Goal: Task Accomplishment & Management: Complete application form

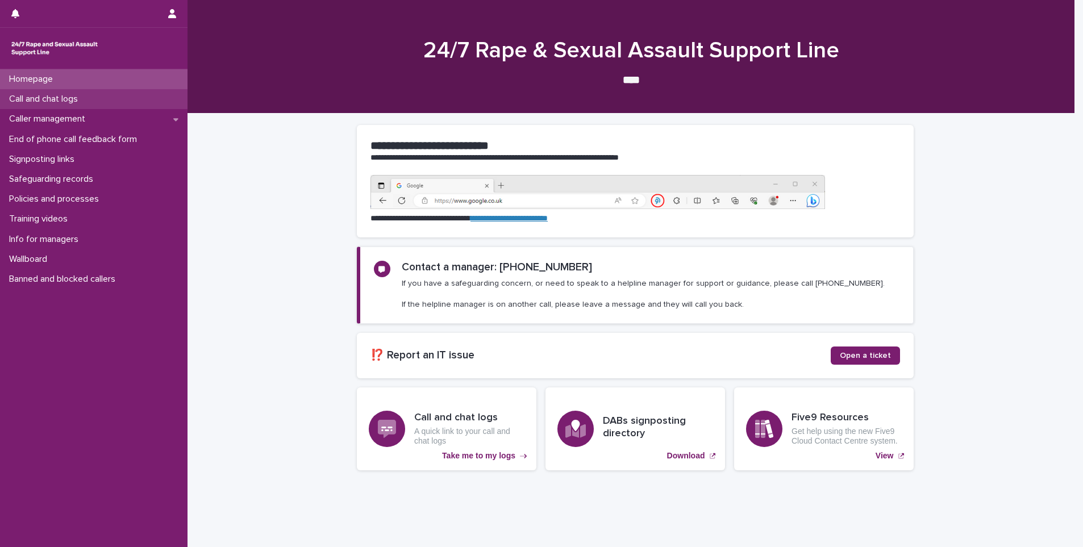
click at [63, 92] on div "Call and chat logs" at bounding box center [94, 99] width 188 height 20
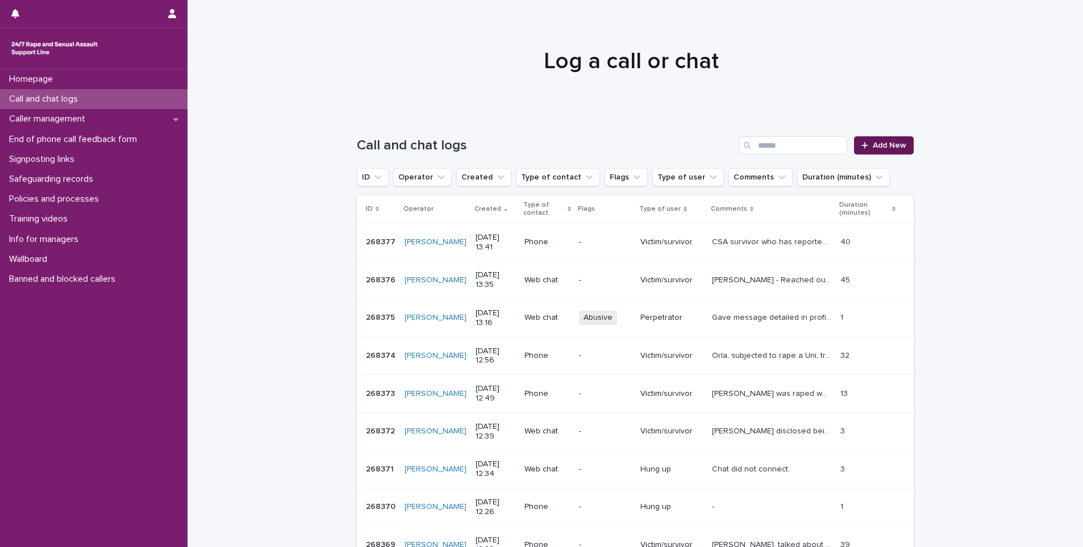
click at [875, 143] on span "Add New" at bounding box center [890, 146] width 34 height 8
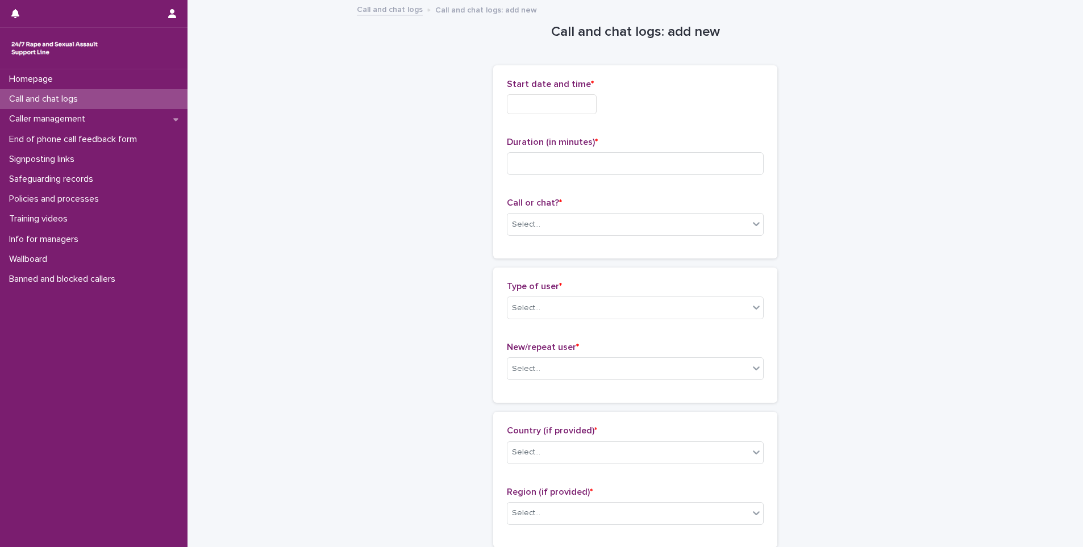
click at [556, 89] on p "Start date and time *" at bounding box center [635, 84] width 257 height 11
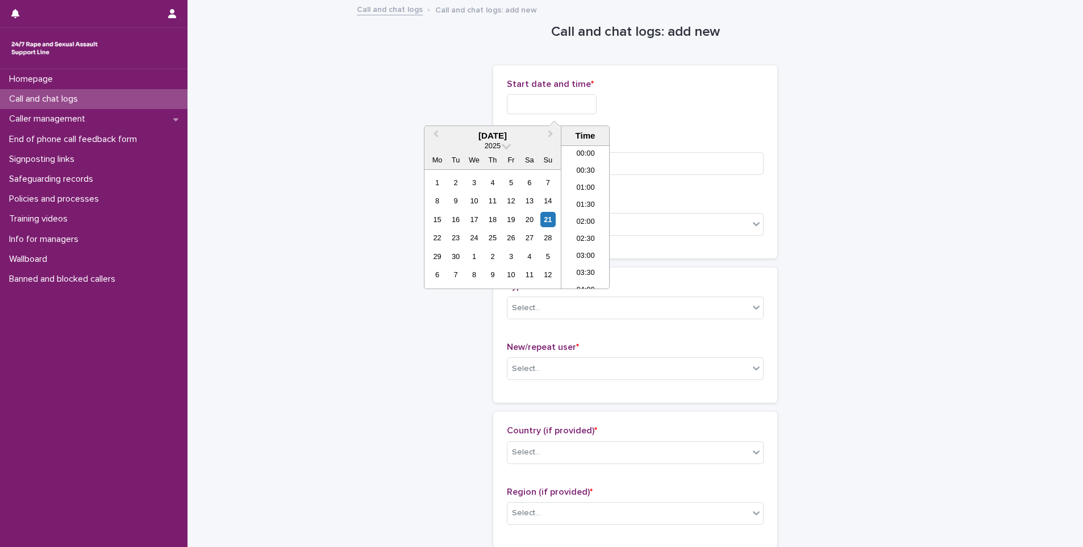
click at [558, 95] on input "text" at bounding box center [552, 104] width 90 height 20
click at [589, 206] on li "13:00" at bounding box center [586, 200] width 48 height 17
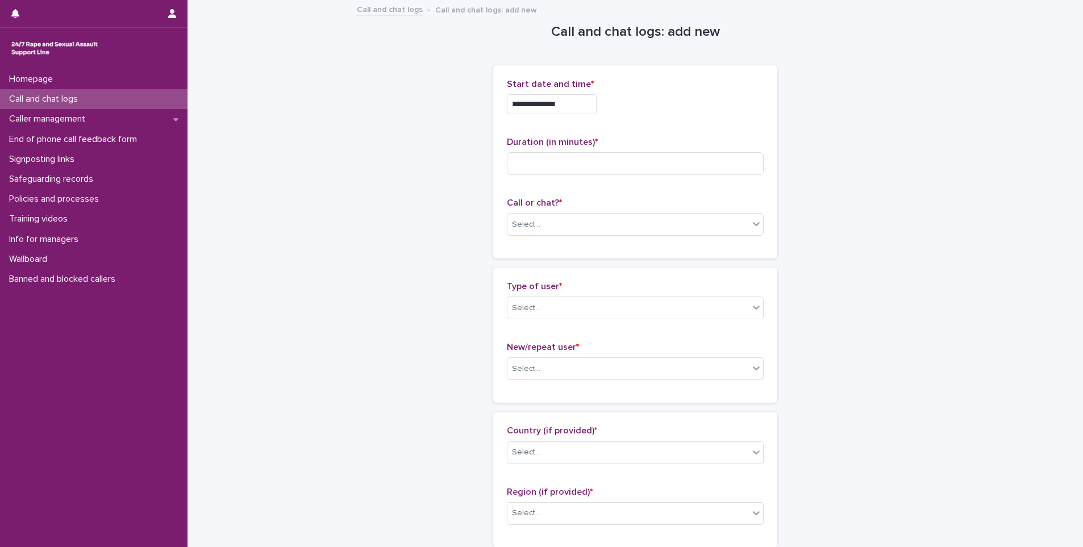
click at [566, 105] on input "**********" at bounding box center [552, 104] width 90 height 20
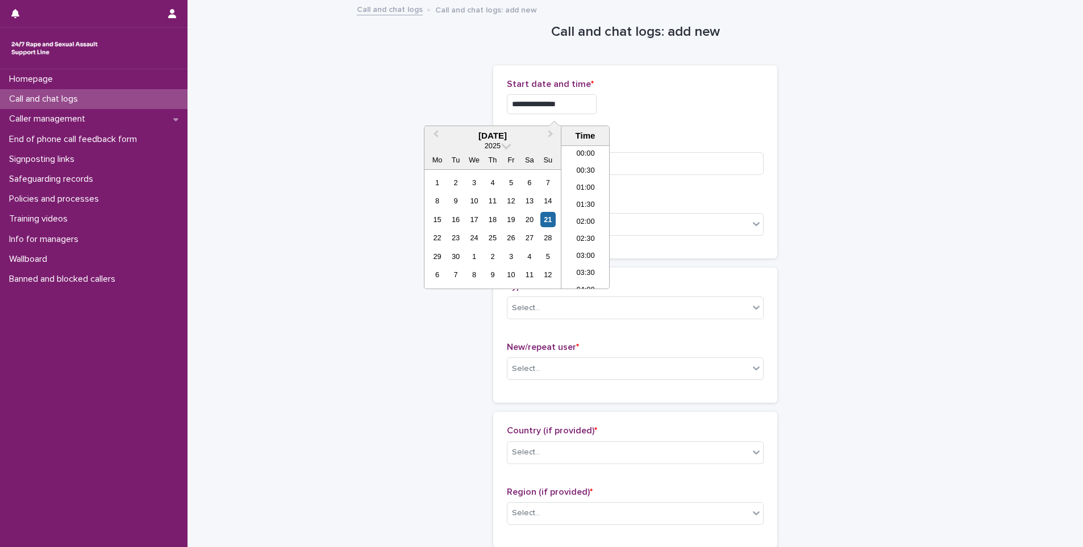
scroll to position [381, 0]
type input "**********"
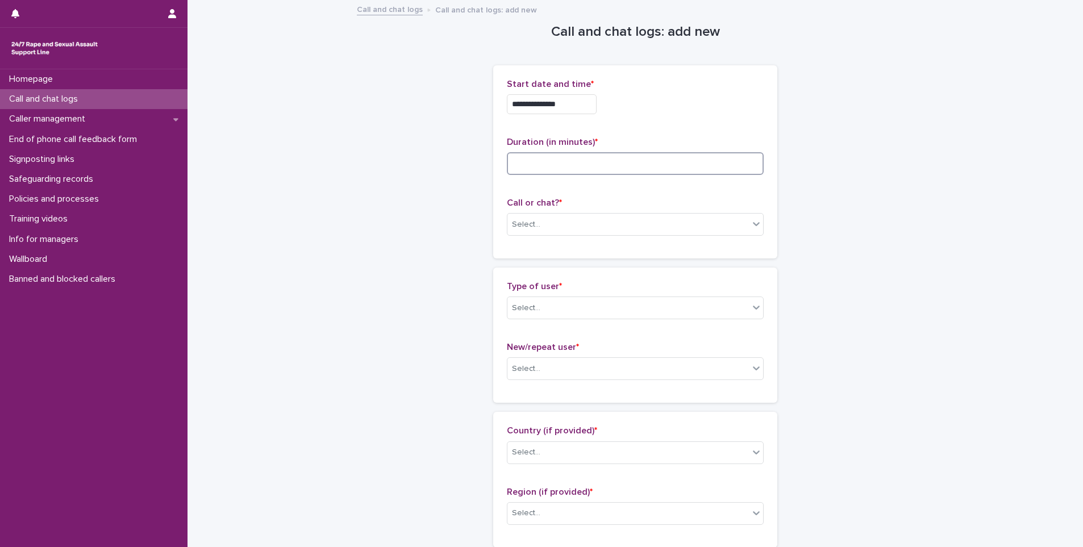
click at [693, 166] on input at bounding box center [635, 163] width 257 height 23
type input "**"
click at [563, 223] on div "Select..." at bounding box center [629, 224] width 242 height 19
click at [558, 270] on div "Web chat" at bounding box center [632, 266] width 256 height 20
click at [561, 306] on div "Select..." at bounding box center [629, 308] width 242 height 19
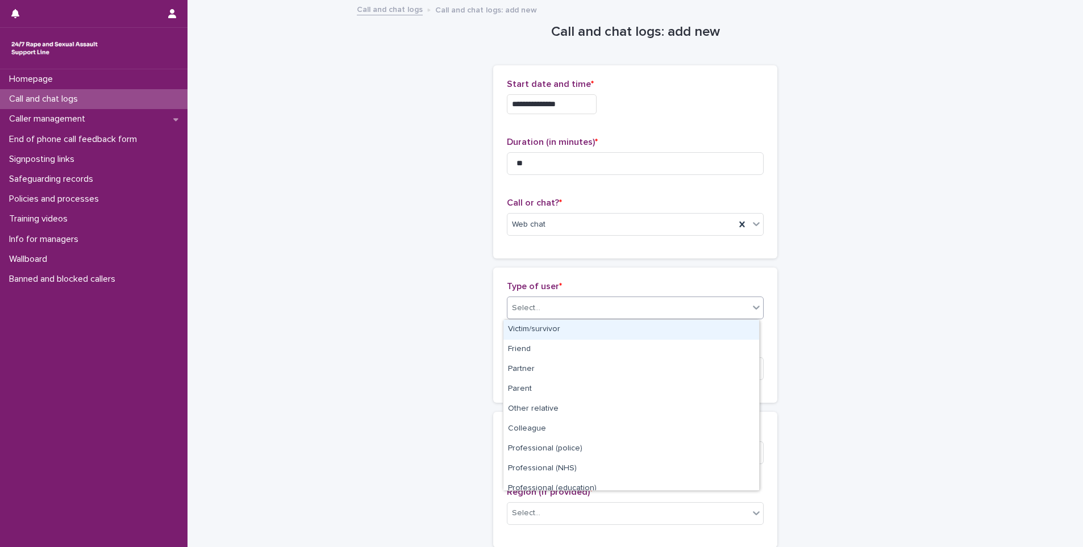
click at [563, 331] on div "Victim/survivor" at bounding box center [632, 330] width 256 height 20
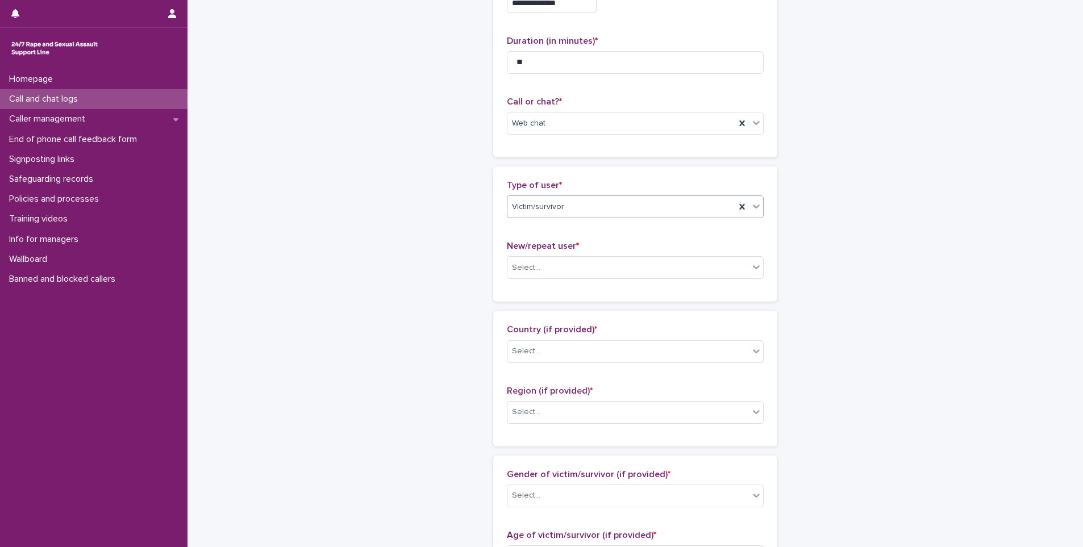
scroll to position [227, 0]
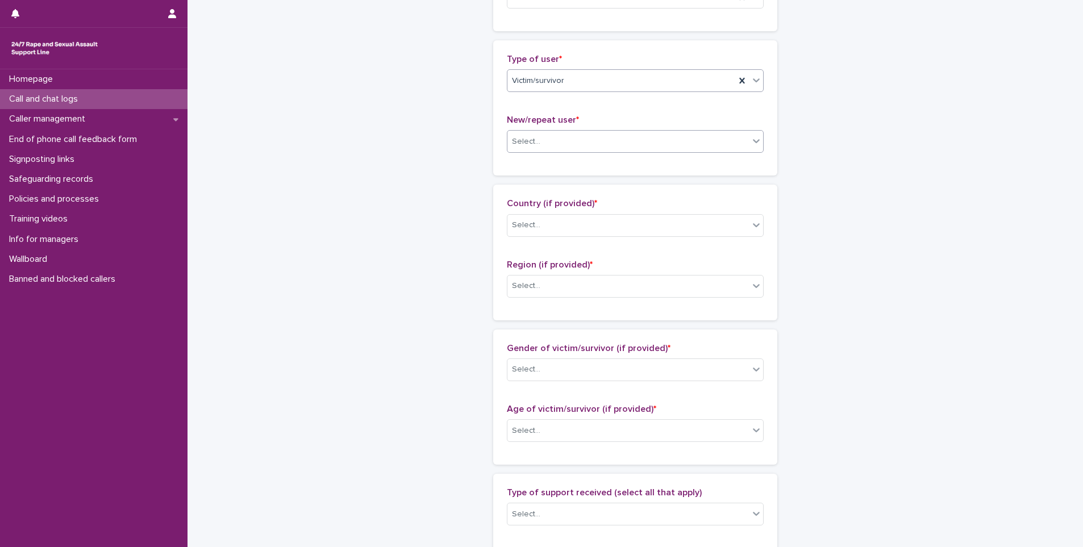
click at [568, 133] on div "Select..." at bounding box center [629, 141] width 242 height 19
click at [576, 168] on div "Not known" at bounding box center [632, 163] width 256 height 20
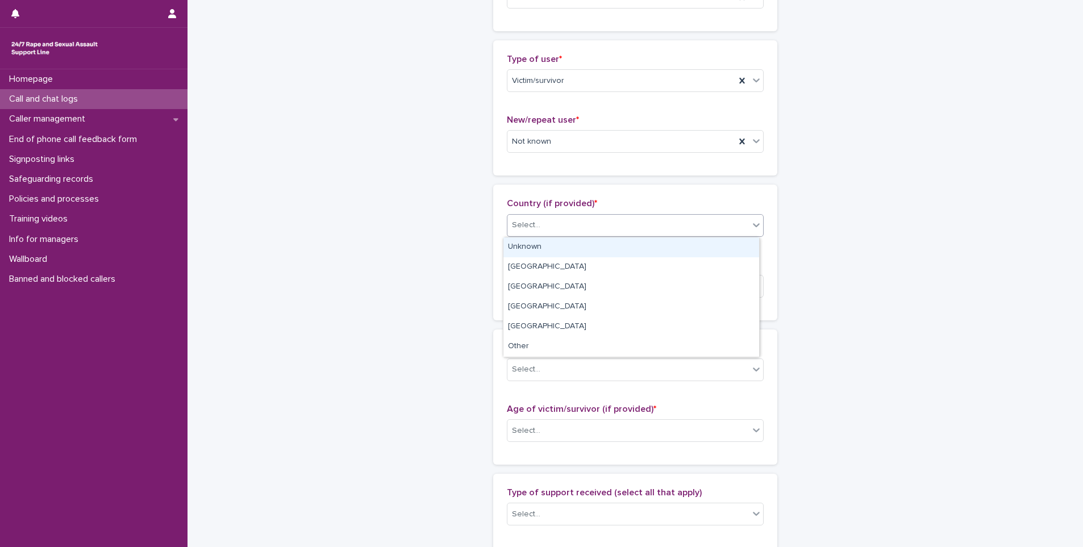
click at [580, 227] on div "Select..." at bounding box center [629, 225] width 242 height 19
click at [576, 254] on div "Unknown" at bounding box center [632, 248] width 256 height 20
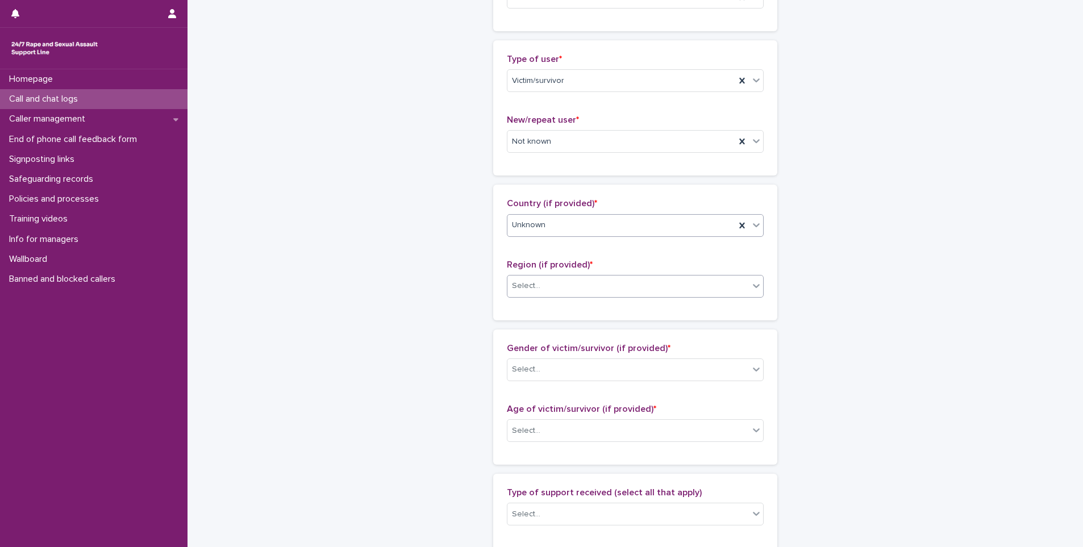
click at [576, 285] on div "Select..." at bounding box center [629, 286] width 242 height 19
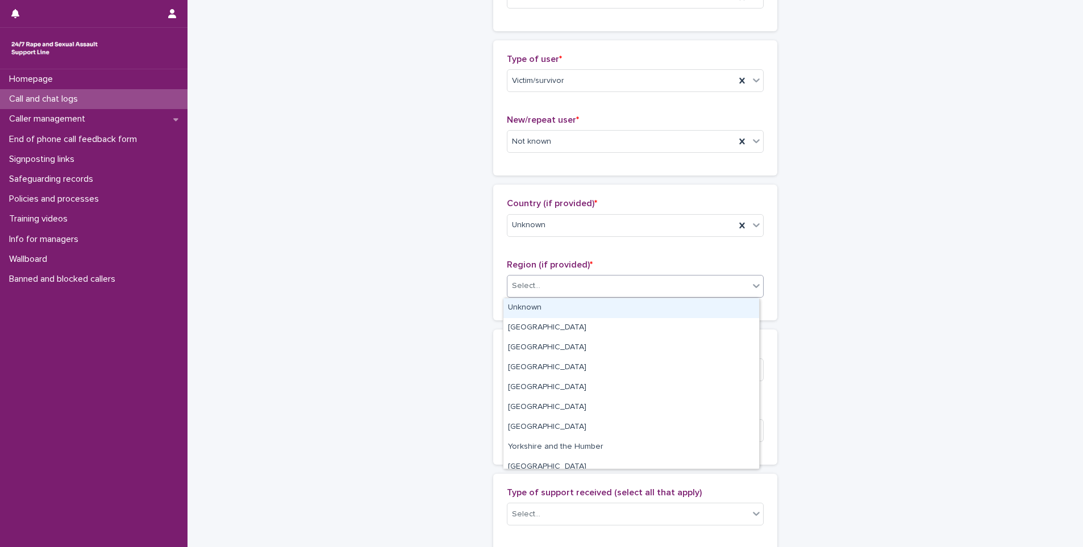
click at [574, 309] on div "Unknown" at bounding box center [632, 308] width 256 height 20
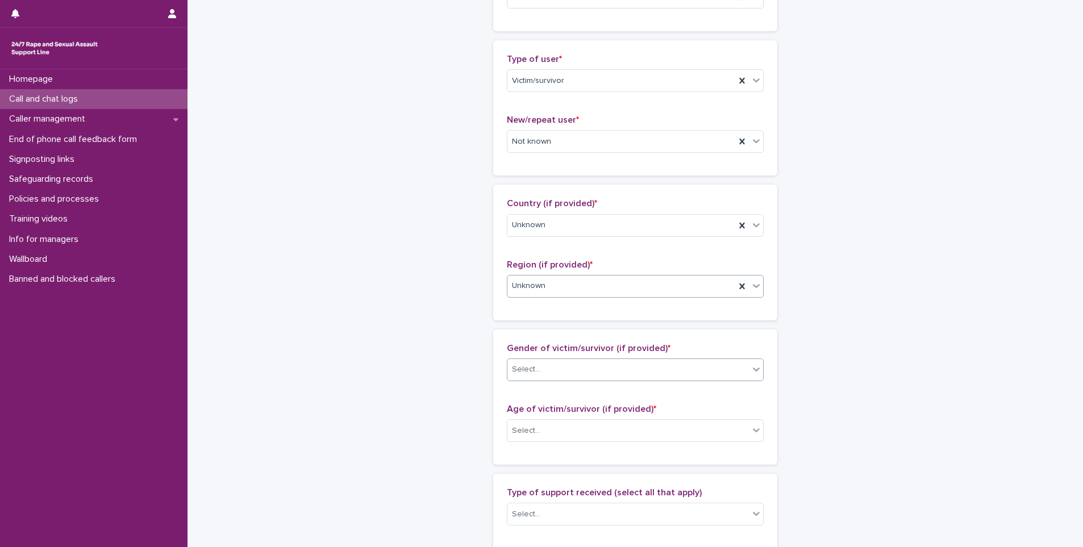
click at [575, 365] on div "Select..." at bounding box center [629, 369] width 242 height 19
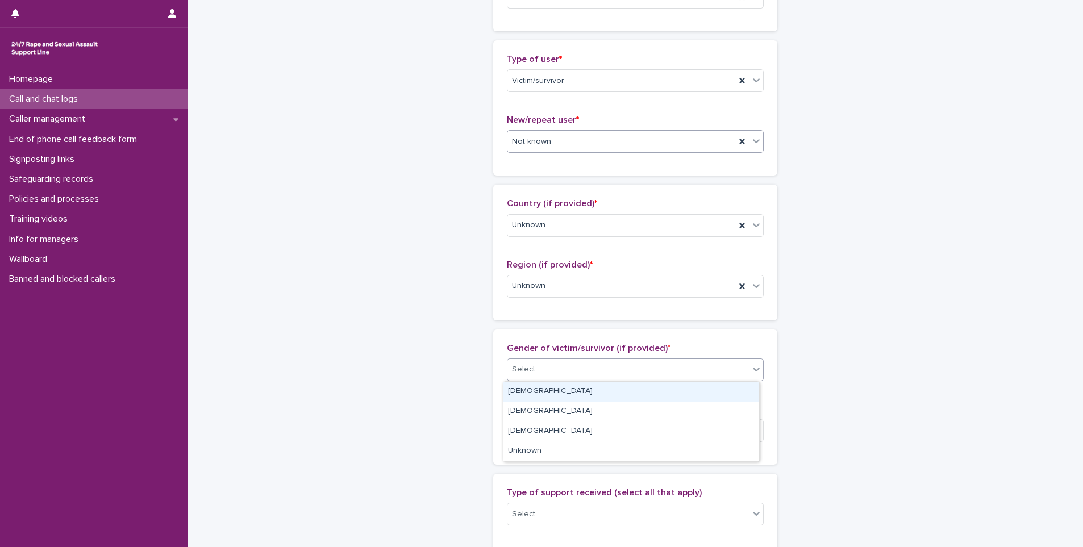
click at [562, 141] on div "Not known" at bounding box center [622, 141] width 228 height 19
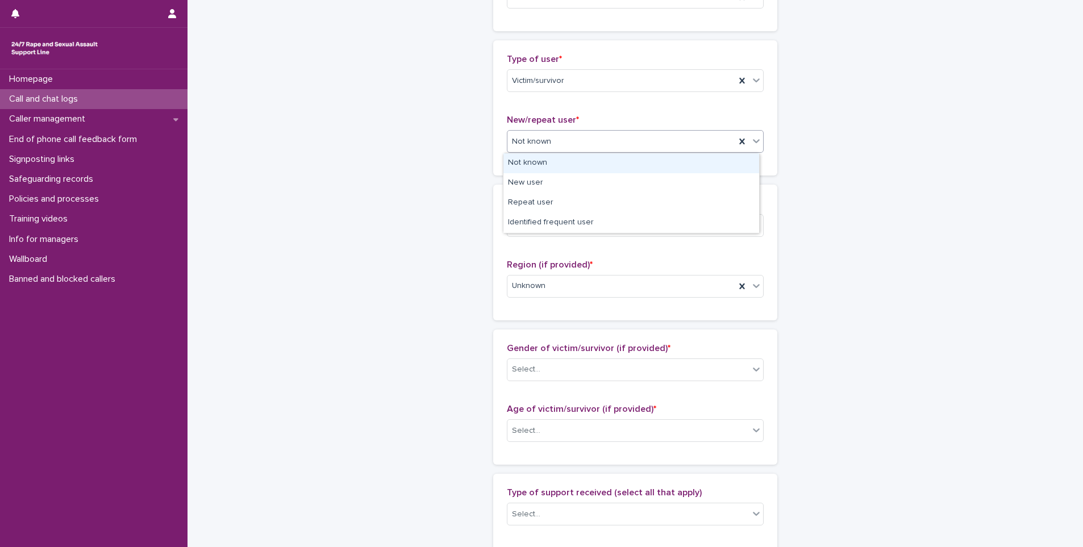
click at [563, 143] on div "Not known" at bounding box center [622, 141] width 228 height 19
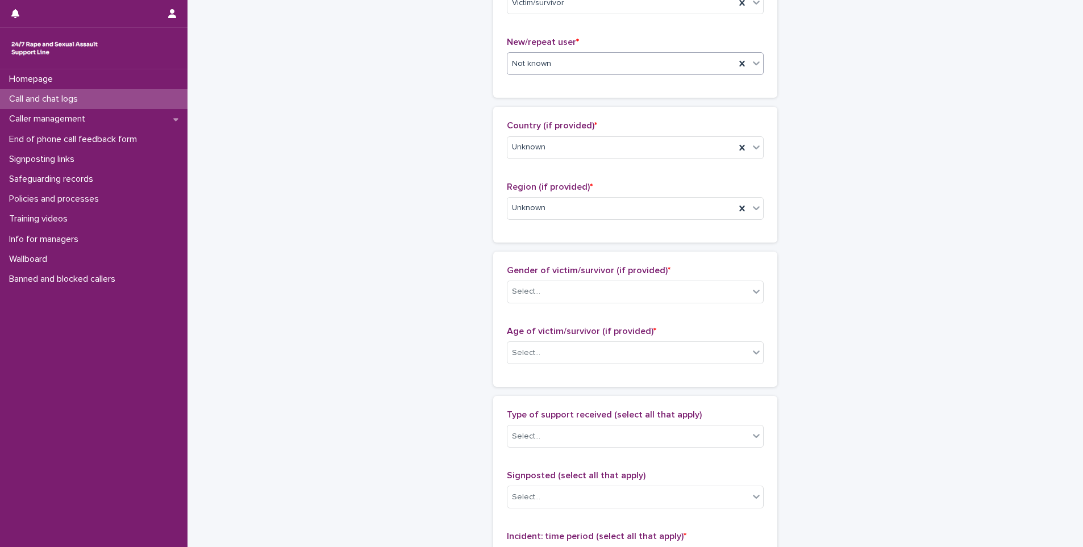
scroll to position [398, 0]
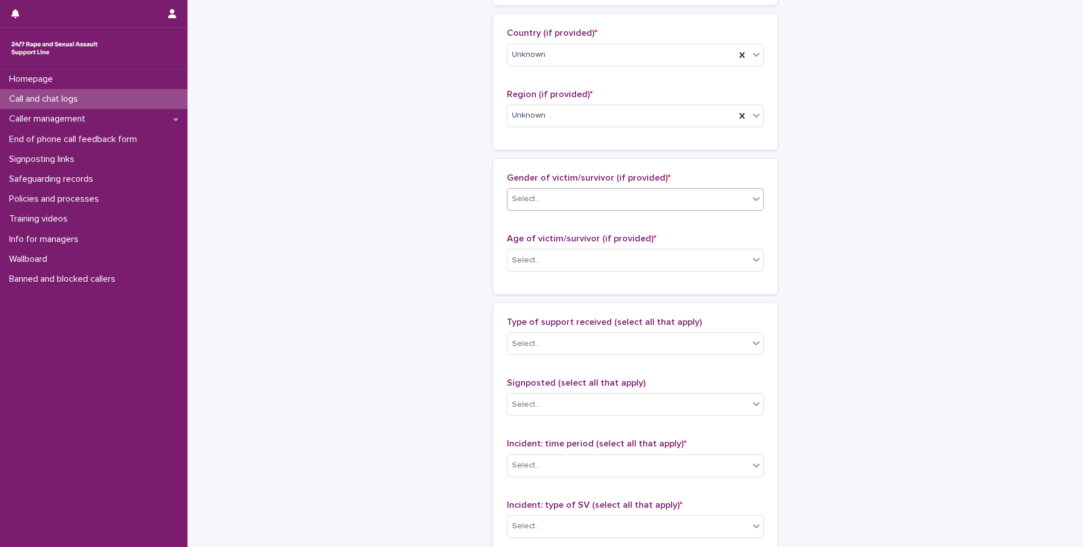
click at [593, 190] on div "Select..." at bounding box center [629, 199] width 242 height 19
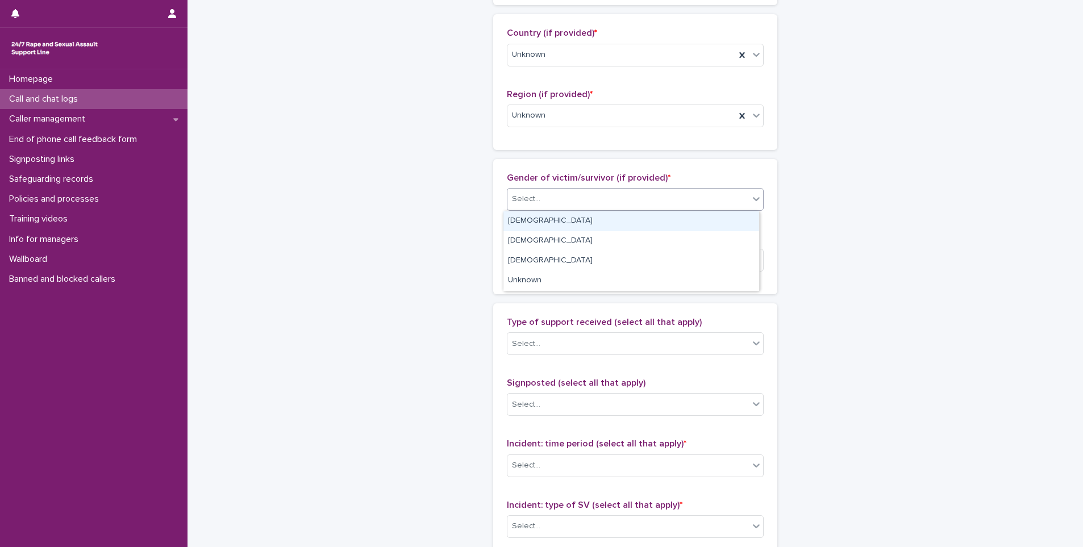
click at [585, 222] on div "[DEMOGRAPHIC_DATA]" at bounding box center [632, 221] width 256 height 20
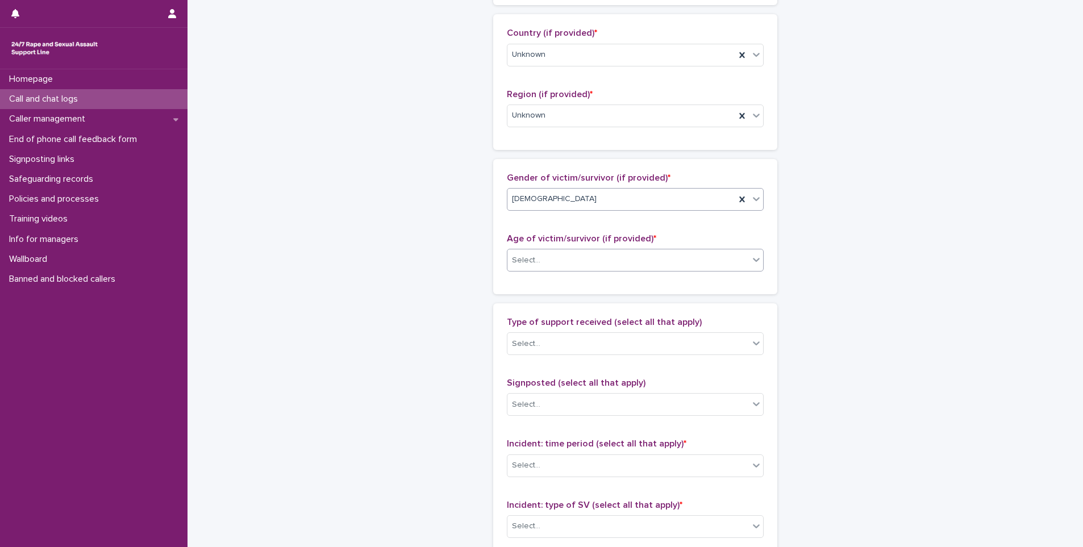
click at [586, 259] on div "Select..." at bounding box center [629, 260] width 242 height 19
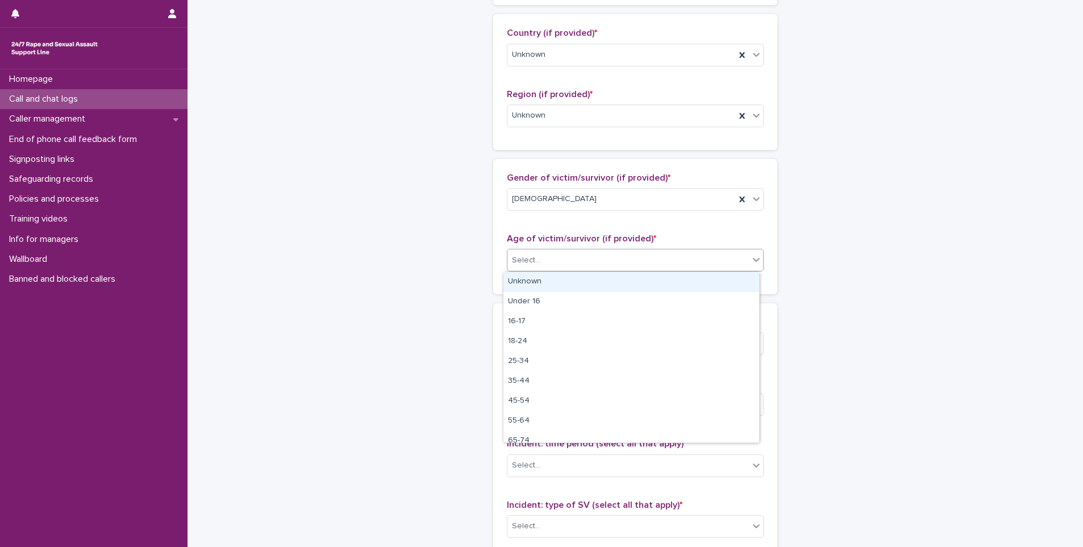
click at [587, 281] on div "Unknown" at bounding box center [632, 282] width 256 height 20
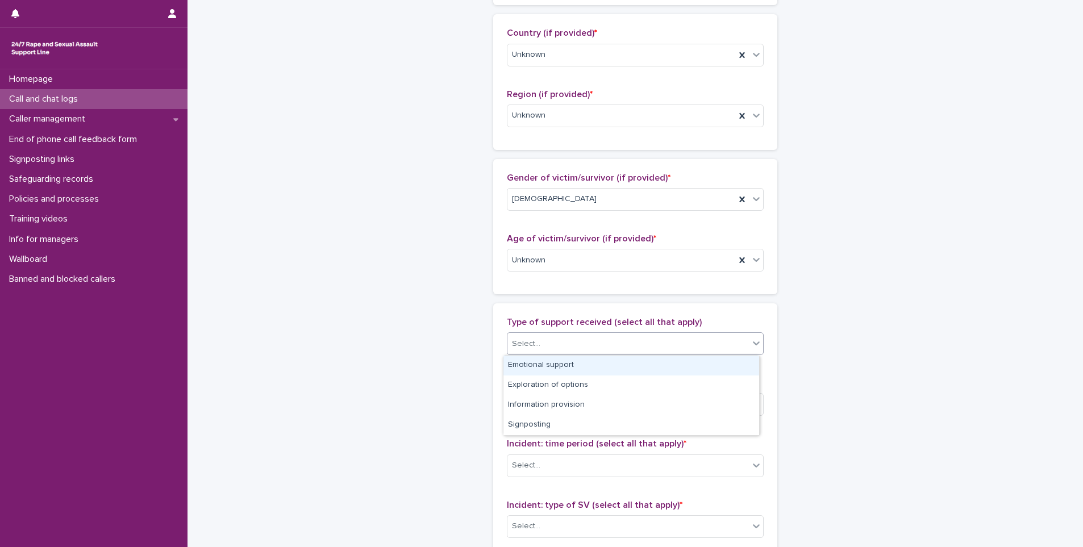
click at [574, 339] on div "Select..." at bounding box center [629, 344] width 242 height 19
click at [580, 359] on div "Emotional support" at bounding box center [632, 366] width 256 height 20
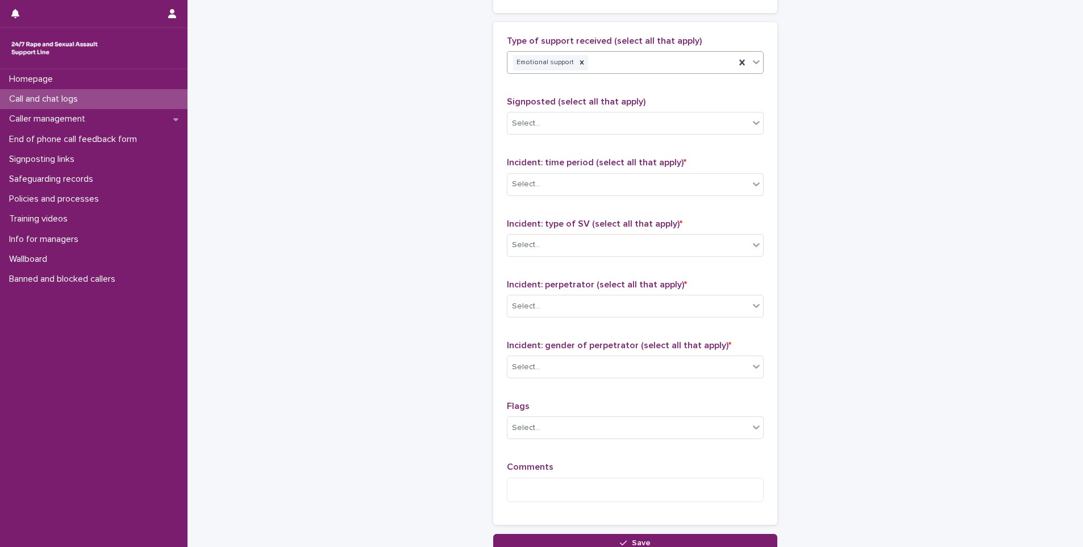
scroll to position [682, 0]
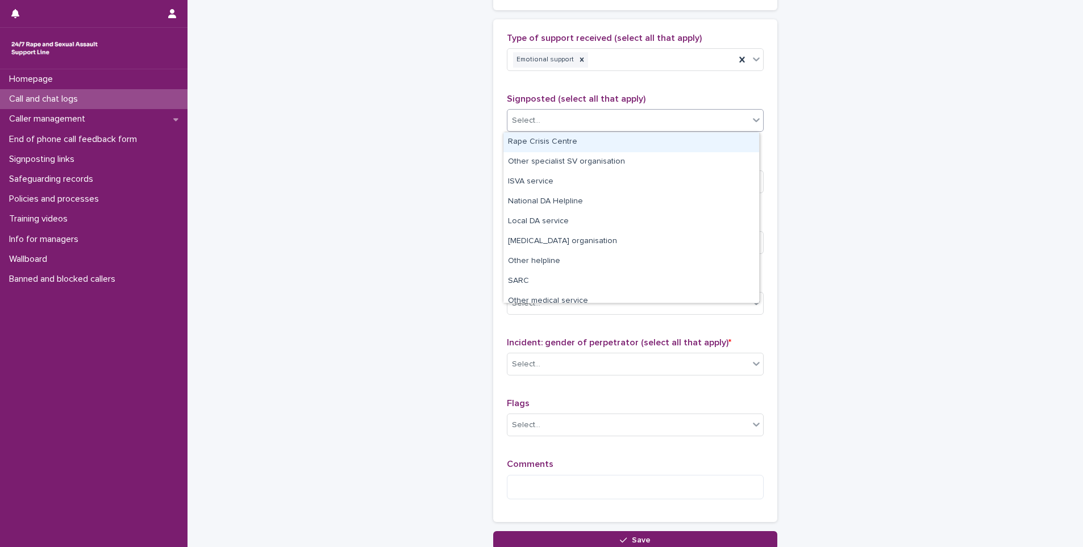
click at [595, 110] on div "Select..." at bounding box center [635, 120] width 257 height 23
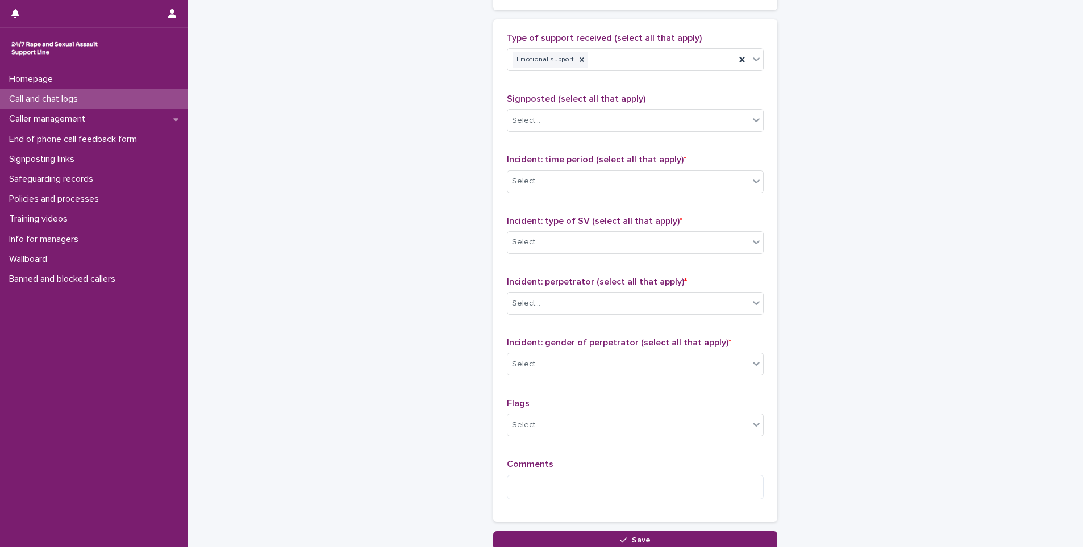
click at [533, 166] on div "Incident: time period (select all that apply) * Select..." at bounding box center [635, 178] width 257 height 47
click at [534, 177] on div "Select..." at bounding box center [526, 182] width 28 height 12
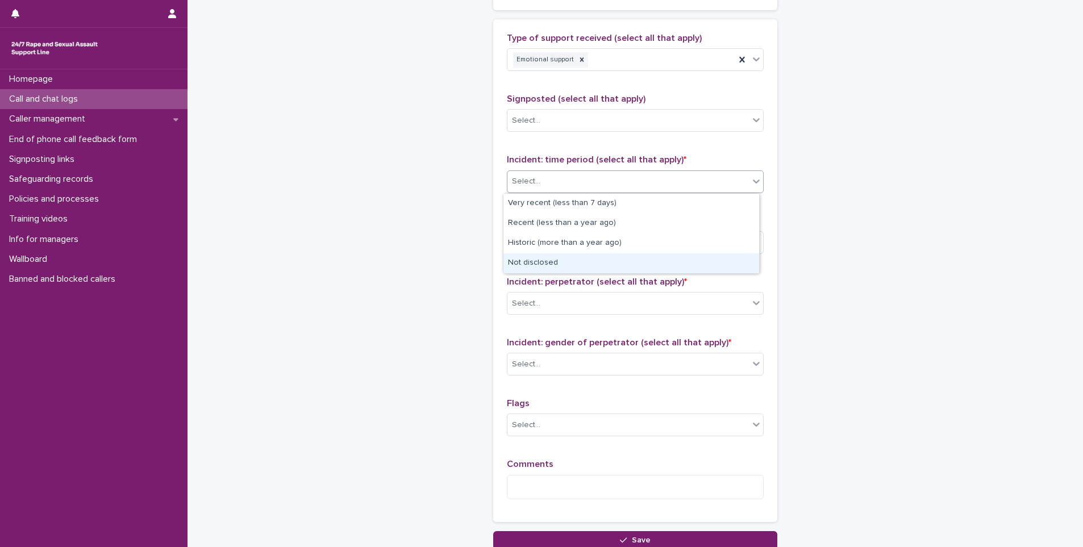
click at [552, 268] on div "Not disclosed" at bounding box center [632, 264] width 256 height 20
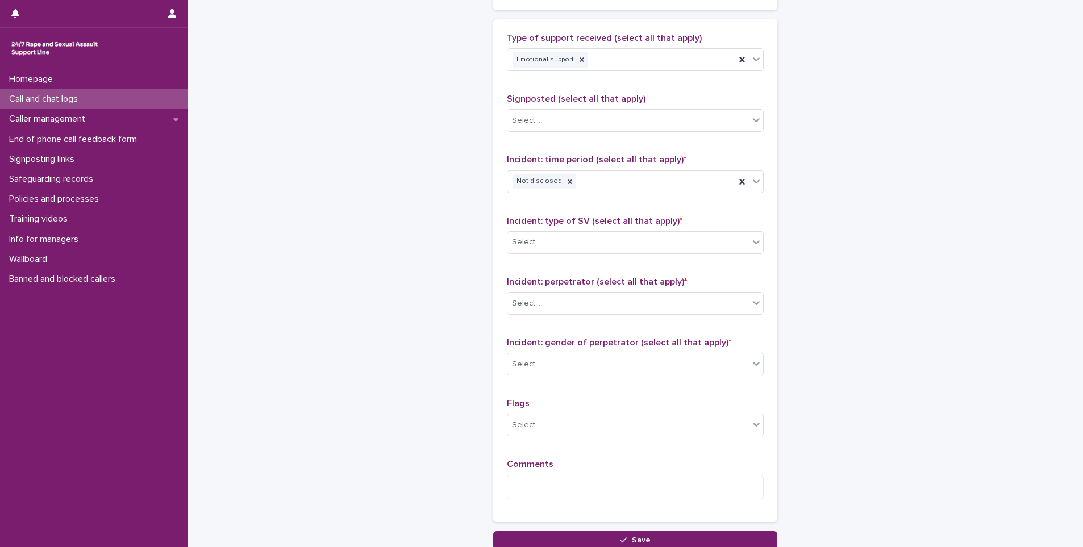
click at [557, 258] on div "Incident: type of SV (select all that apply) * Select..." at bounding box center [635, 239] width 257 height 47
click at [566, 183] on icon at bounding box center [570, 182] width 8 height 8
click at [573, 180] on div "Select..." at bounding box center [629, 181] width 242 height 19
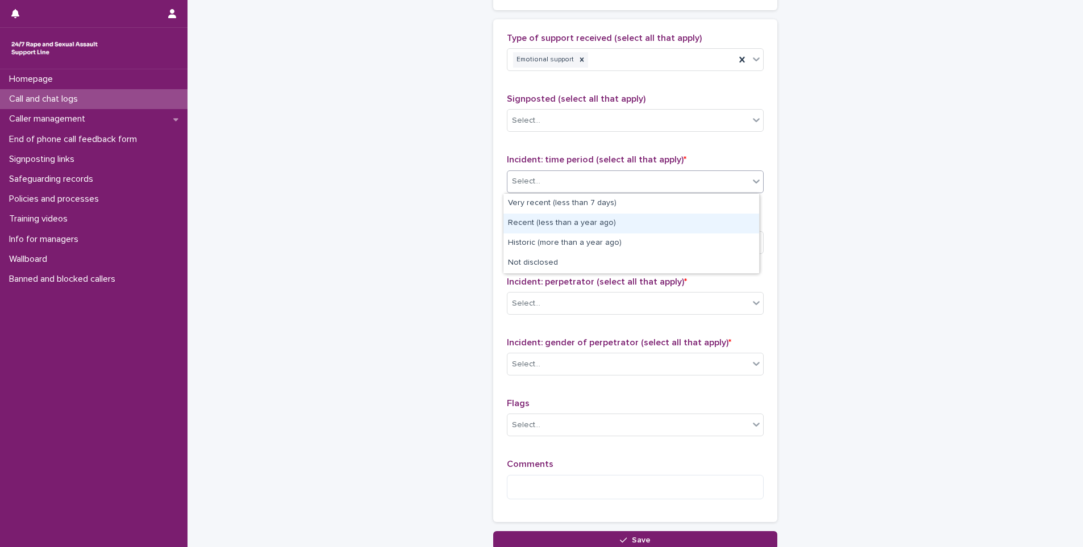
click at [577, 220] on div "Recent (less than a year ago)" at bounding box center [632, 224] width 256 height 20
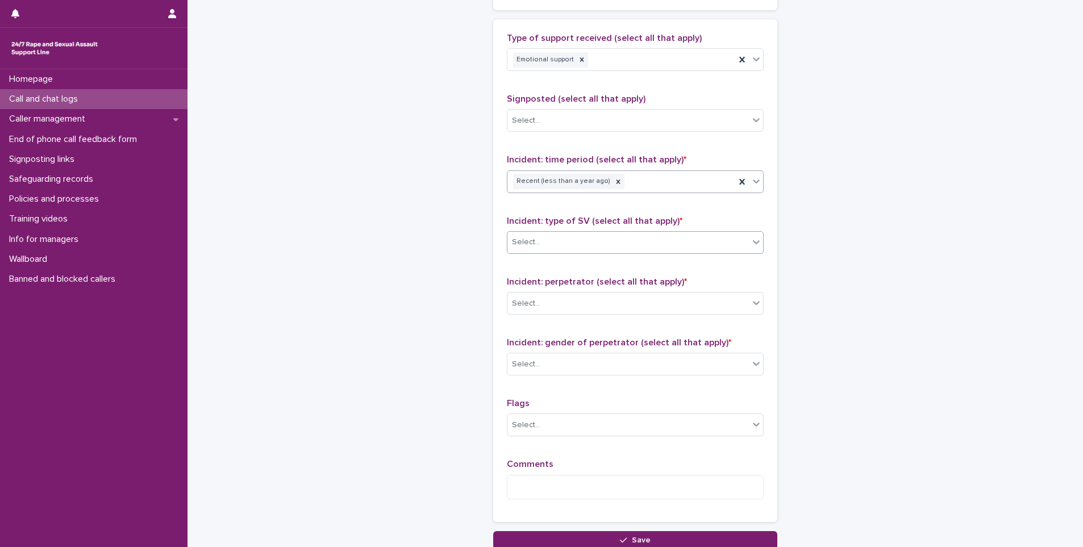
click at [576, 240] on div "Select..." at bounding box center [629, 242] width 242 height 19
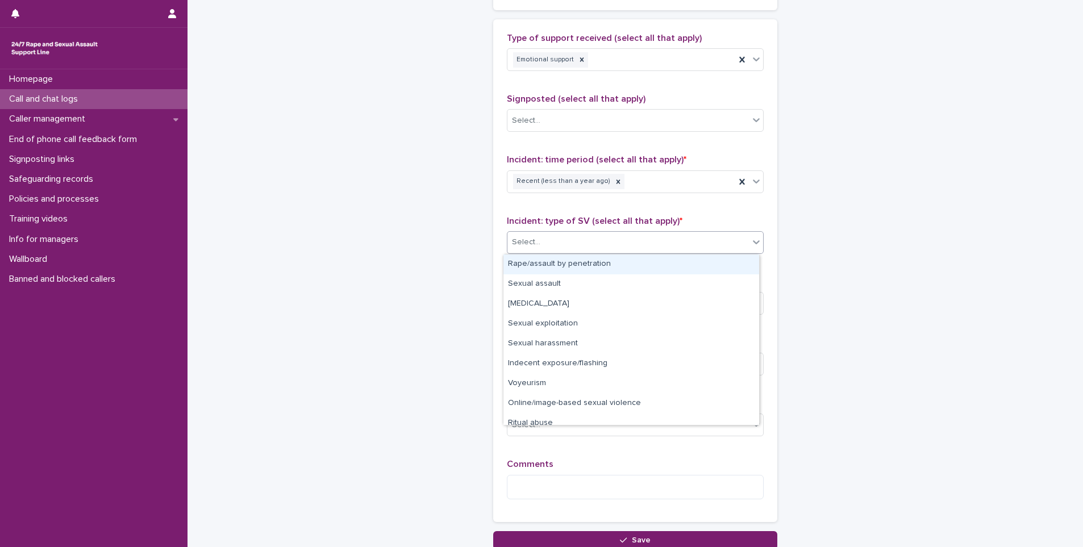
click at [572, 264] on div "Rape/assault by penetration" at bounding box center [632, 265] width 256 height 20
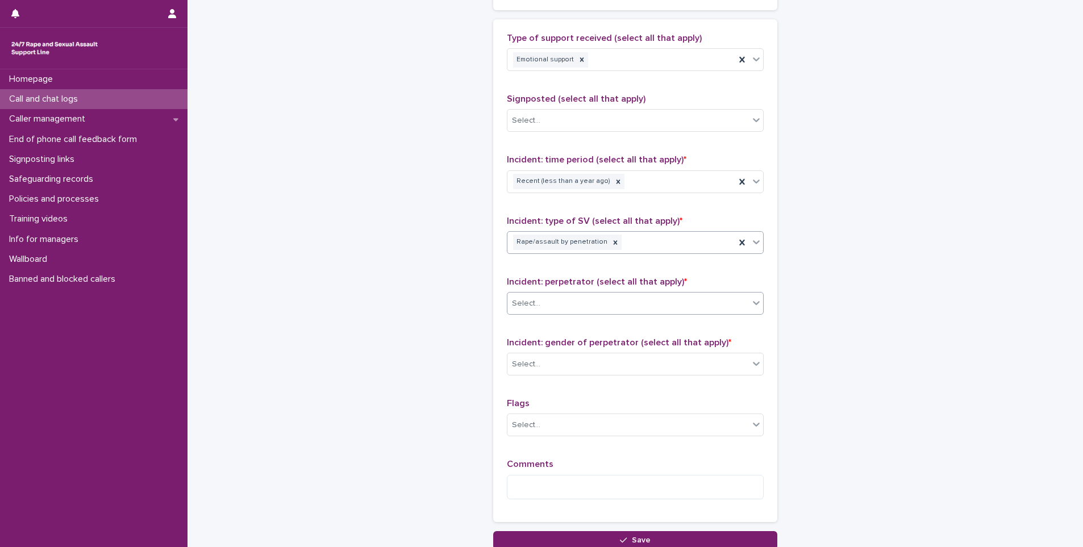
click at [559, 297] on div "Select..." at bounding box center [629, 303] width 242 height 19
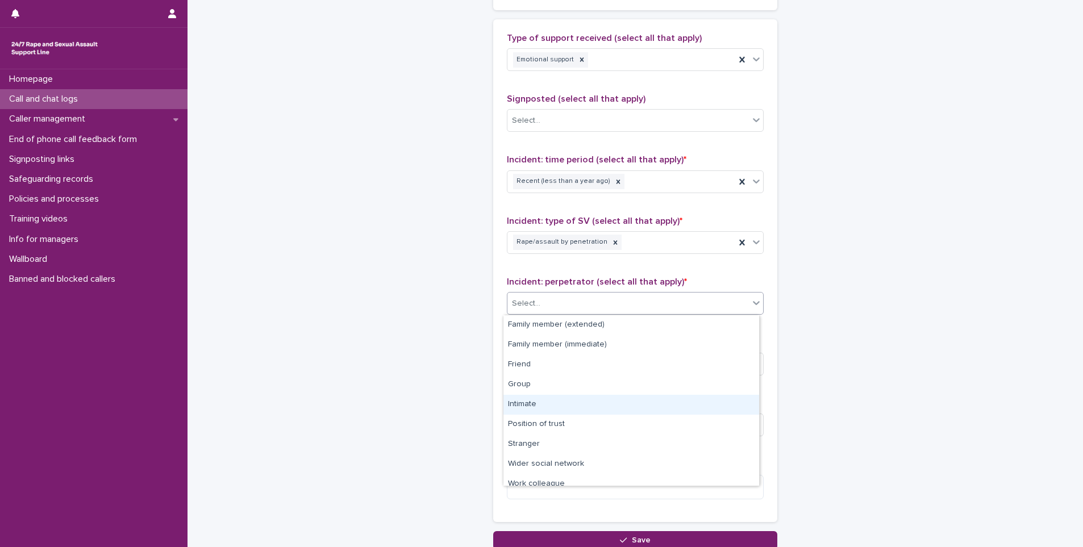
click at [609, 414] on div "Intimate" at bounding box center [632, 405] width 256 height 20
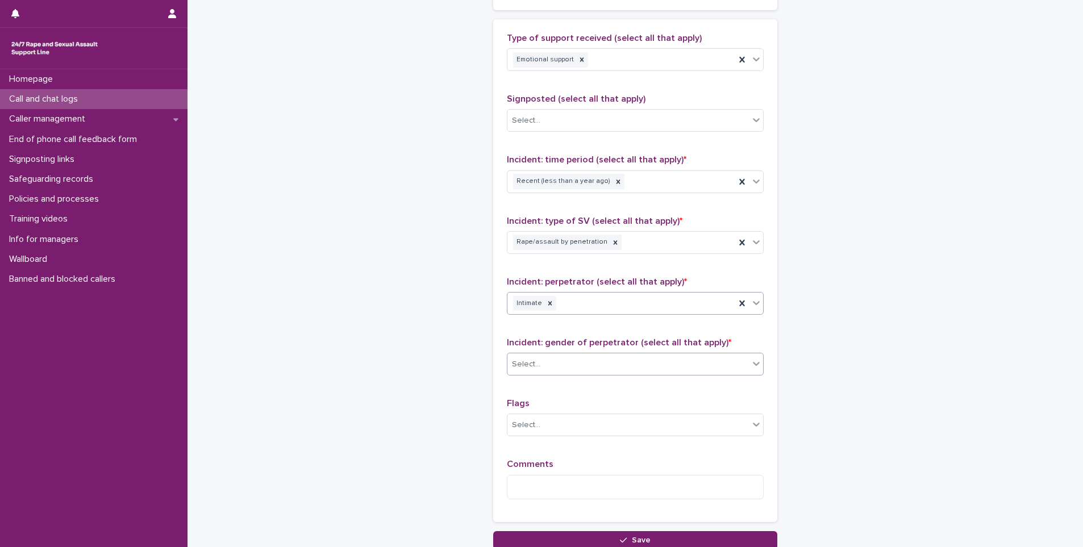
click at [590, 368] on div "Select..." at bounding box center [629, 364] width 242 height 19
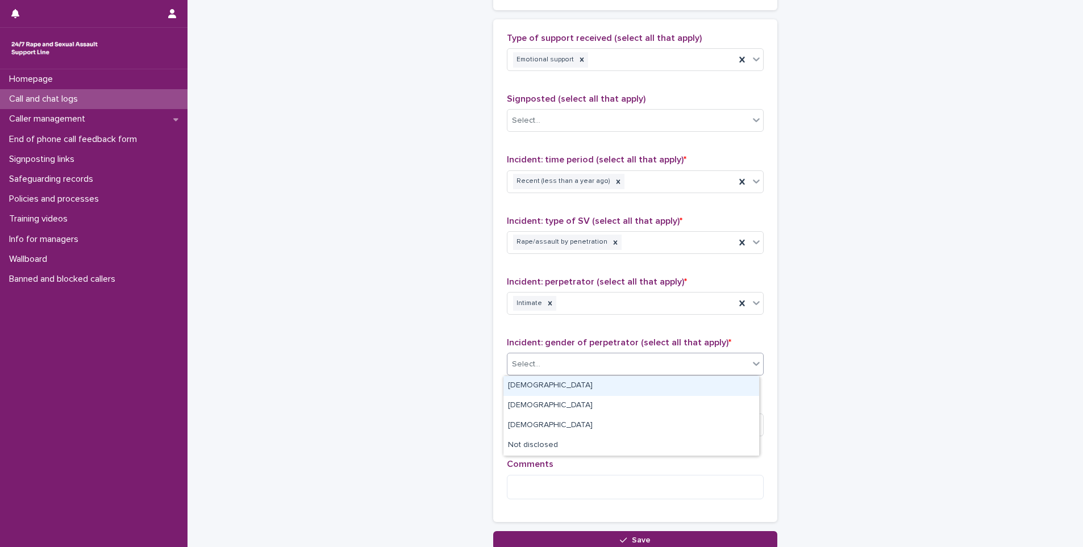
click at [586, 383] on div "[DEMOGRAPHIC_DATA]" at bounding box center [632, 386] width 256 height 20
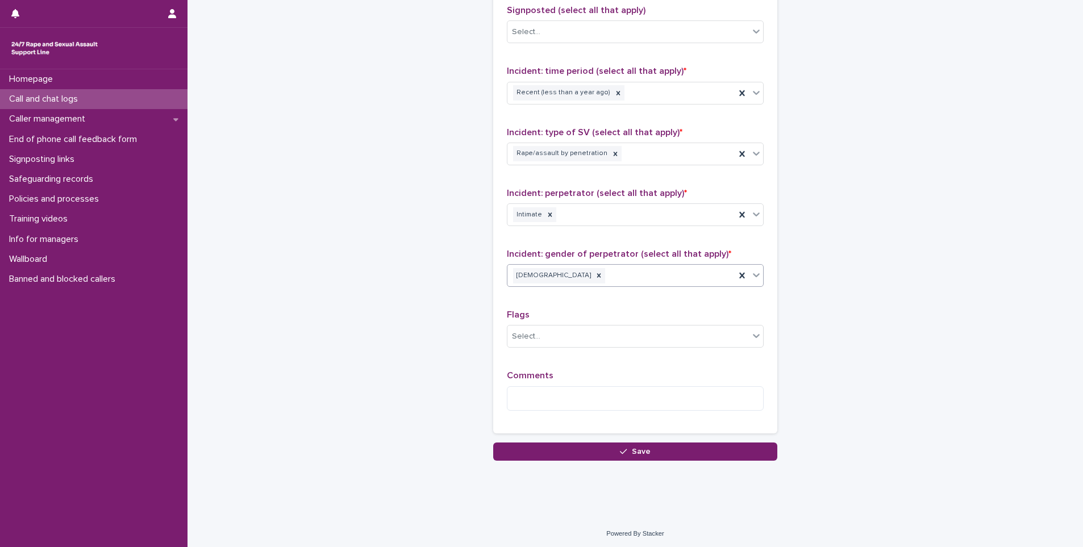
scroll to position [773, 0]
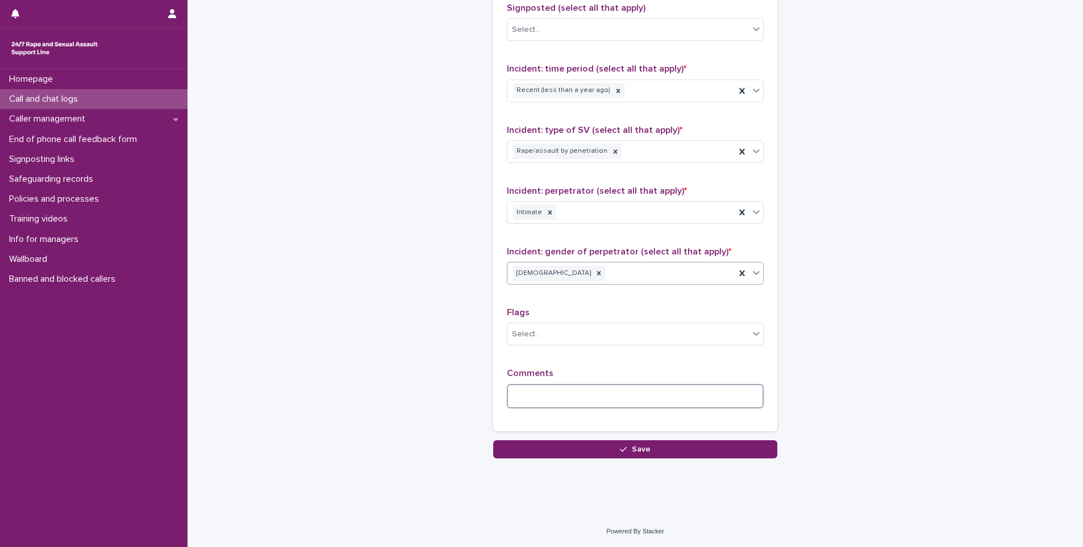
click at [574, 393] on textarea at bounding box center [635, 396] width 257 height 24
type textarea "**********"
click at [676, 452] on button "Save" at bounding box center [635, 450] width 284 height 18
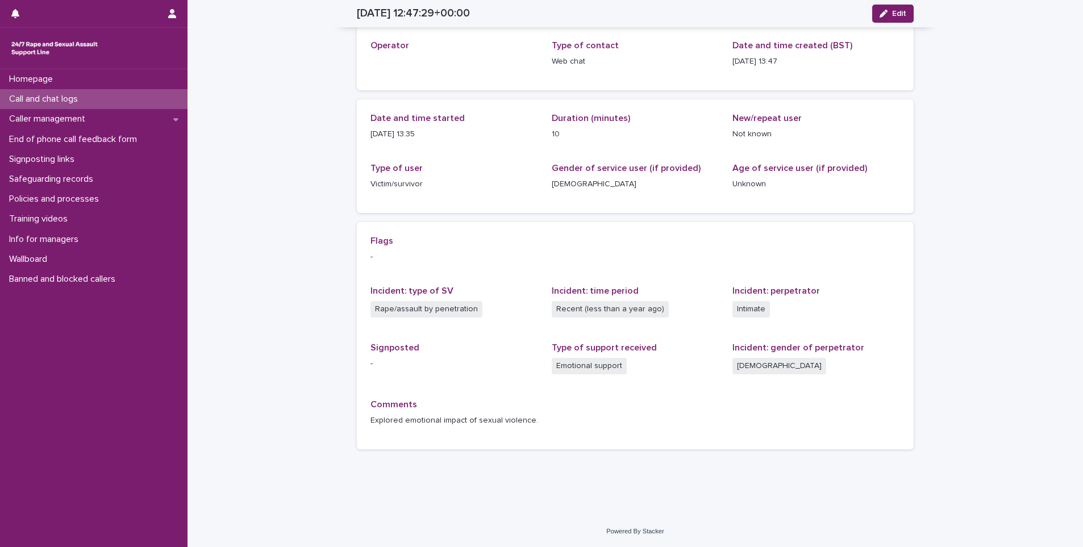
scroll to position [56, 0]
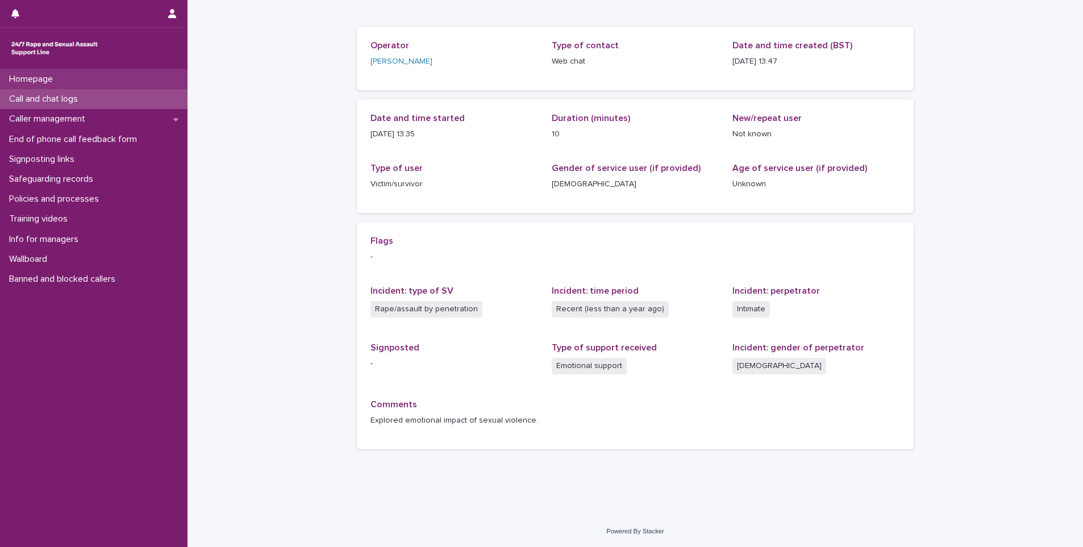
click at [89, 75] on div "Homepage" at bounding box center [94, 79] width 188 height 20
